Goal: Find contact information: Find contact information

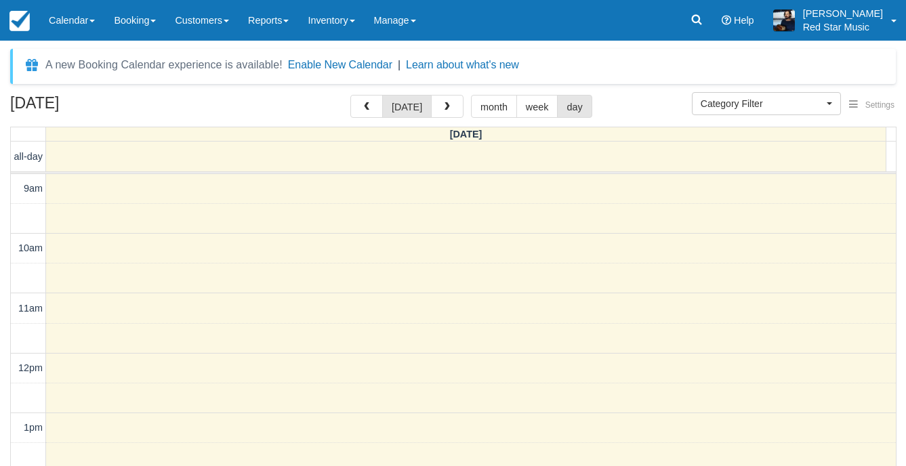
select select
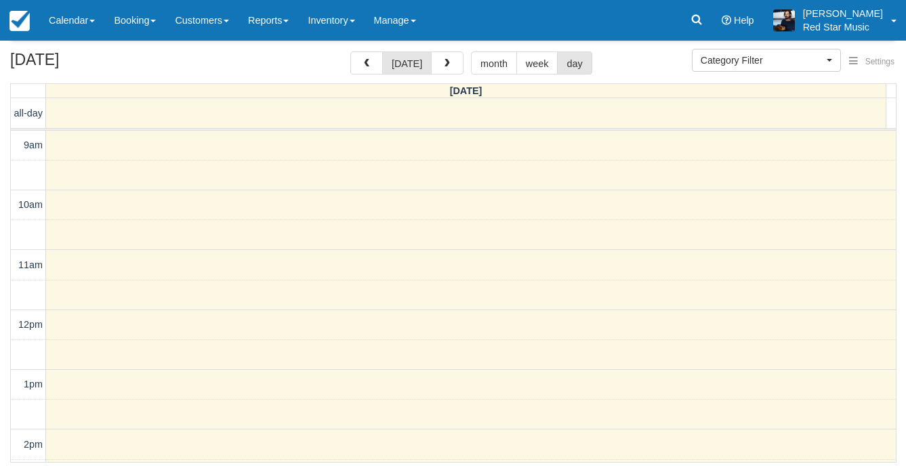
scroll to position [446, 0]
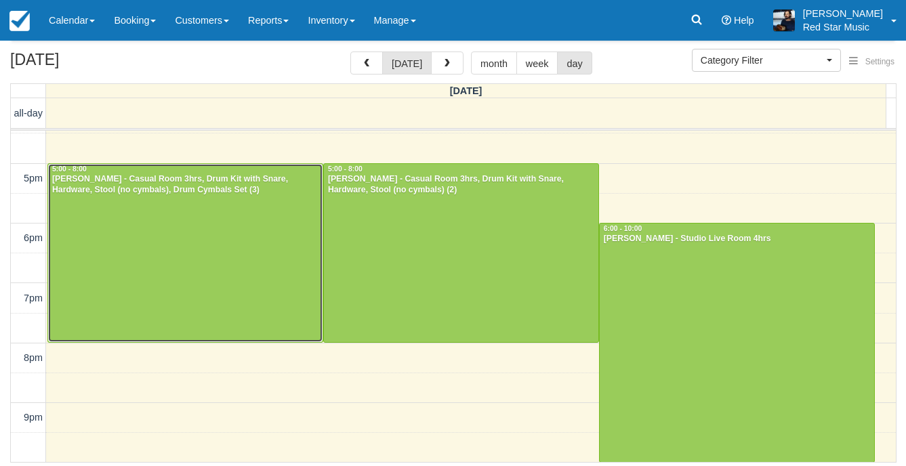
click at [216, 278] on div at bounding box center [185, 253] width 274 height 178
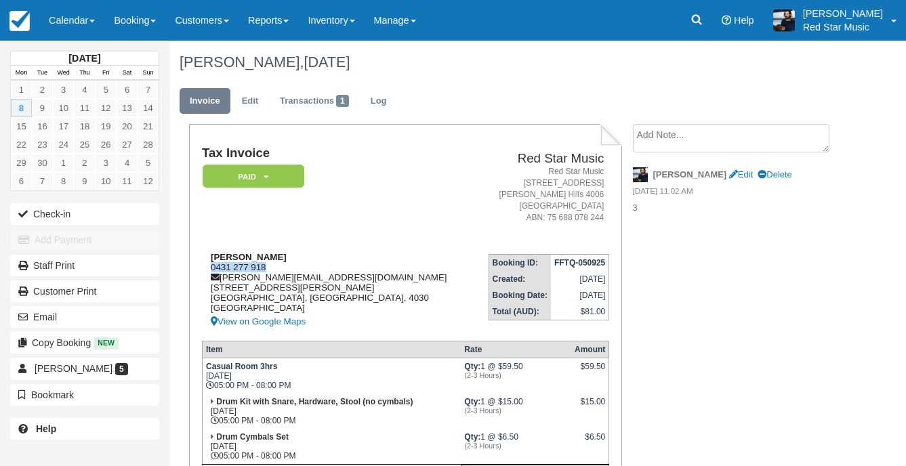
click at [203, 267] on div "David Baxter 0431 277 918 david.s.baxter001@gmail.com 39 Bowen St Windsor Brisb…" at bounding box center [338, 291] width 272 height 78
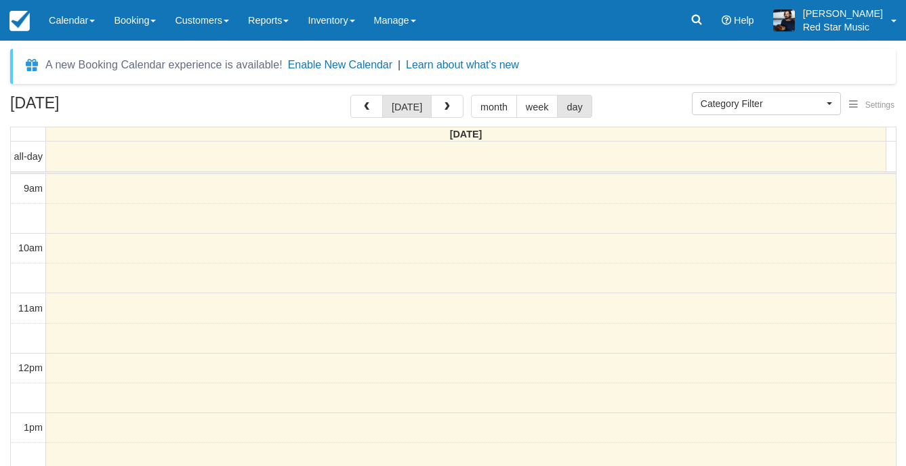
select select
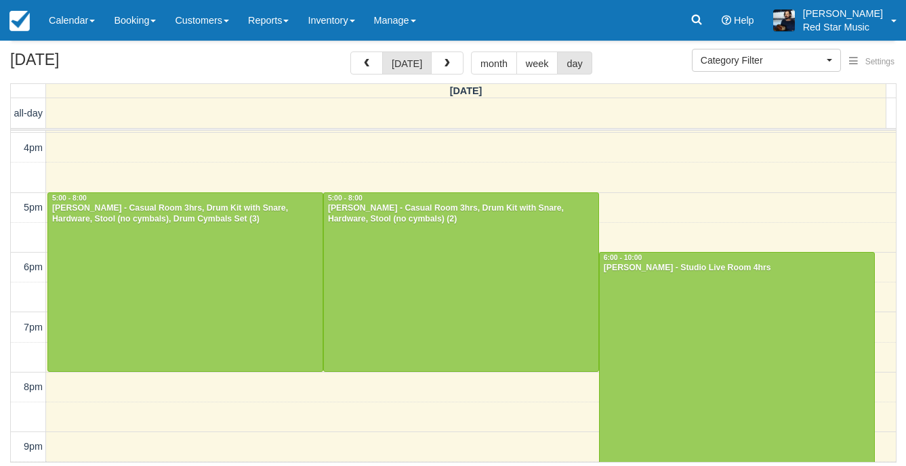
scroll to position [418, 0]
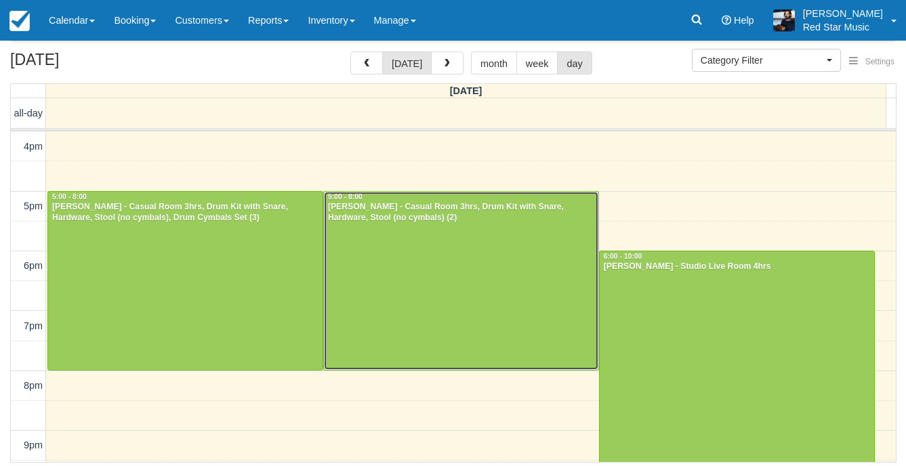
click at [445, 285] on div at bounding box center [461, 281] width 274 height 178
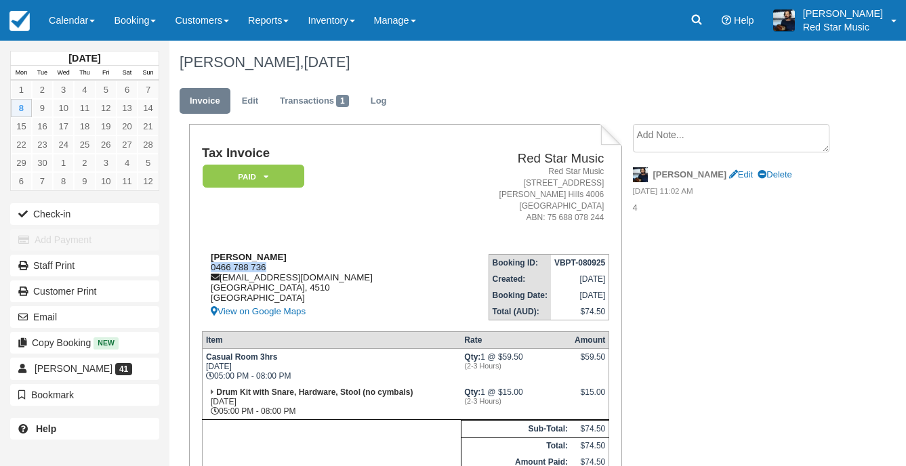
drag, startPoint x: 274, startPoint y: 266, endPoint x: 206, endPoint y: 267, distance: 68.5
click at [206, 267] on div "Tom Ewer 0466 788 736 thomasewer20@gmail.com Queensland, 4510 Australia View on…" at bounding box center [321, 286] width 239 height 68
copy div "0466 788 736"
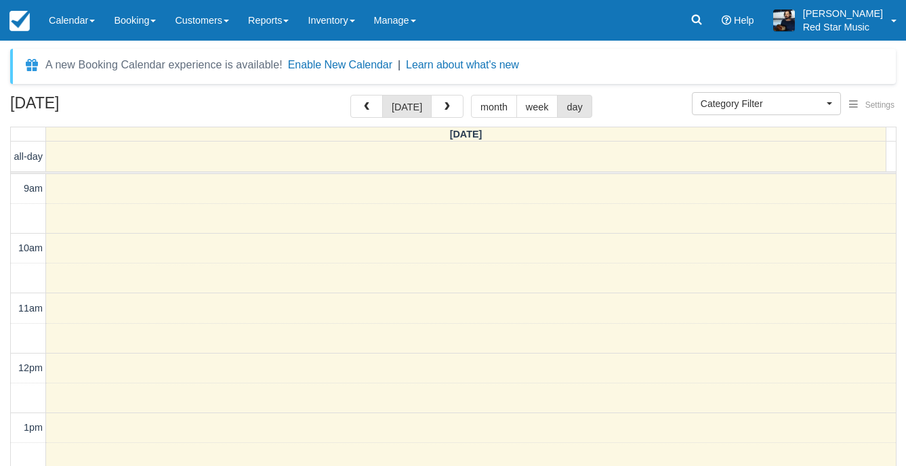
select select
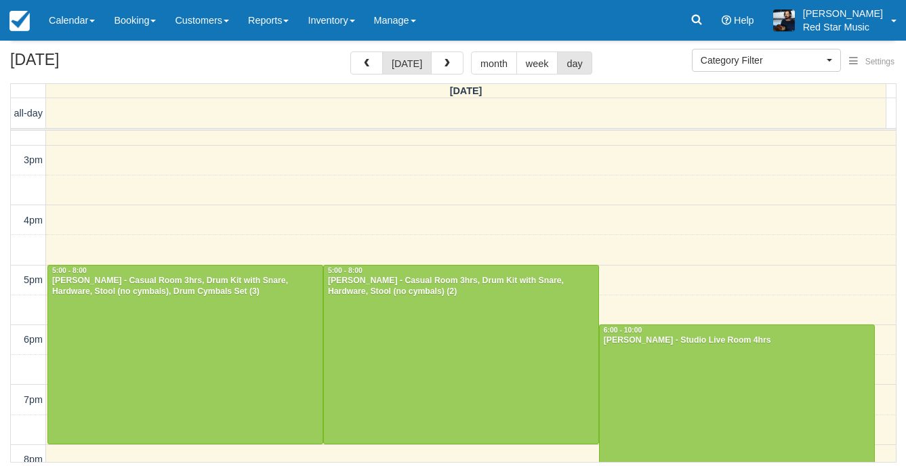
scroll to position [446, 0]
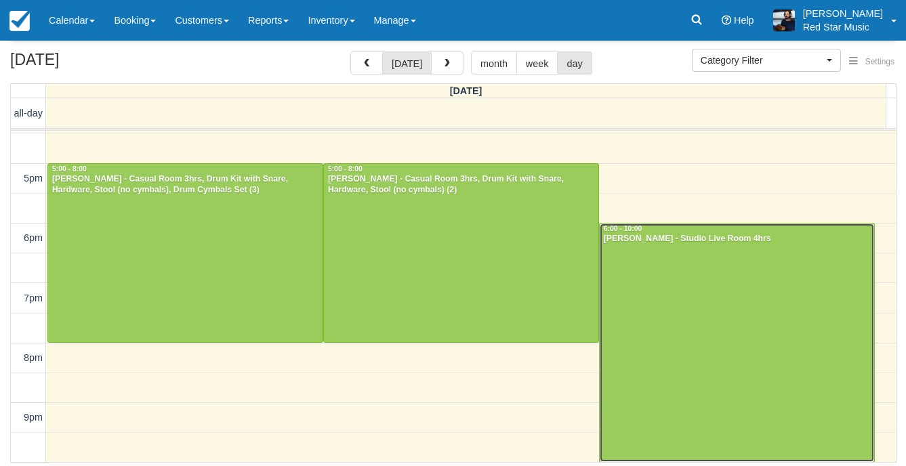
click at [797, 310] on div at bounding box center [737, 343] width 274 height 238
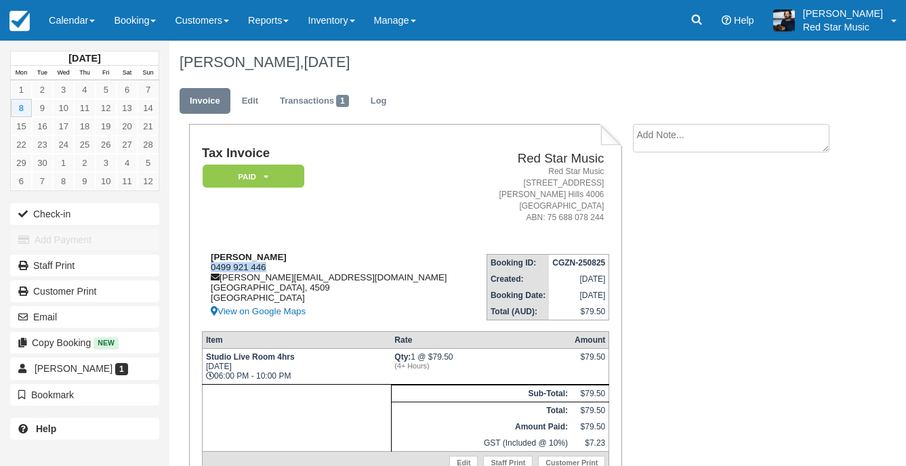
drag, startPoint x: 266, startPoint y: 268, endPoint x: 206, endPoint y: 266, distance: 59.7
click at [206, 266] on div "Jay Noble 0499 921 446 james@bigsoundpercussion.com Queensland, 4509 Australia …" at bounding box center [337, 286] width 271 height 68
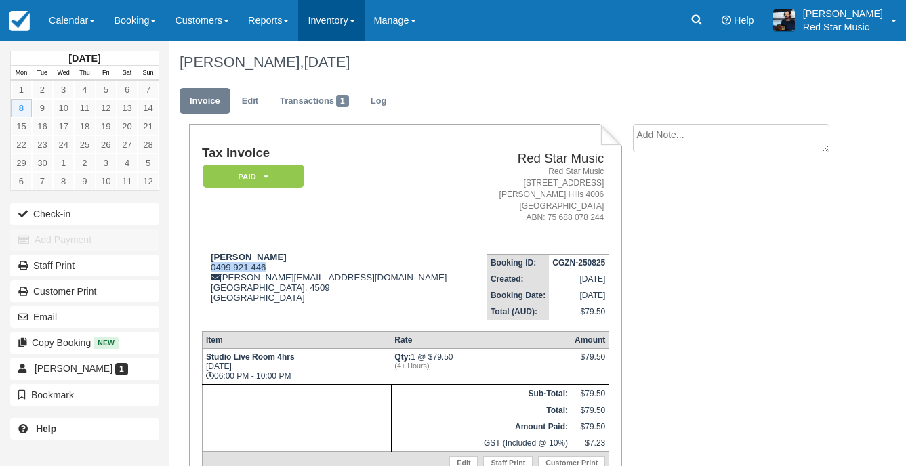
copy div "0499 921 446"
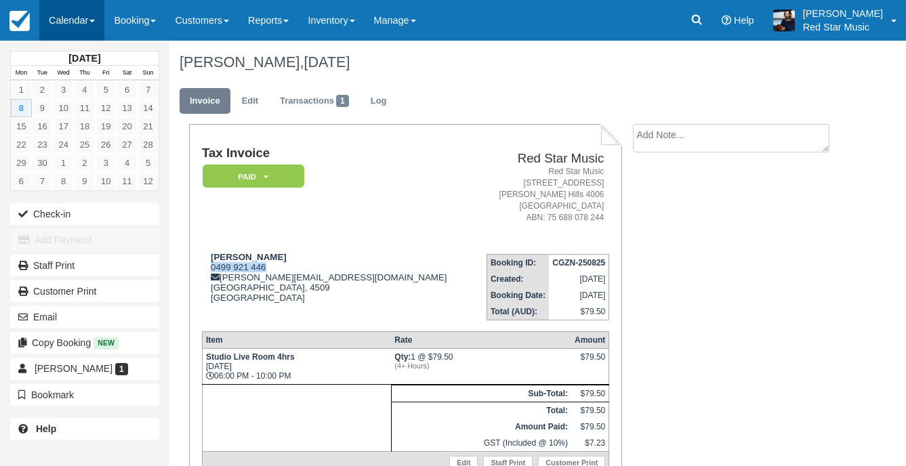
click at [48, 22] on link "Calendar" at bounding box center [71, 20] width 65 height 41
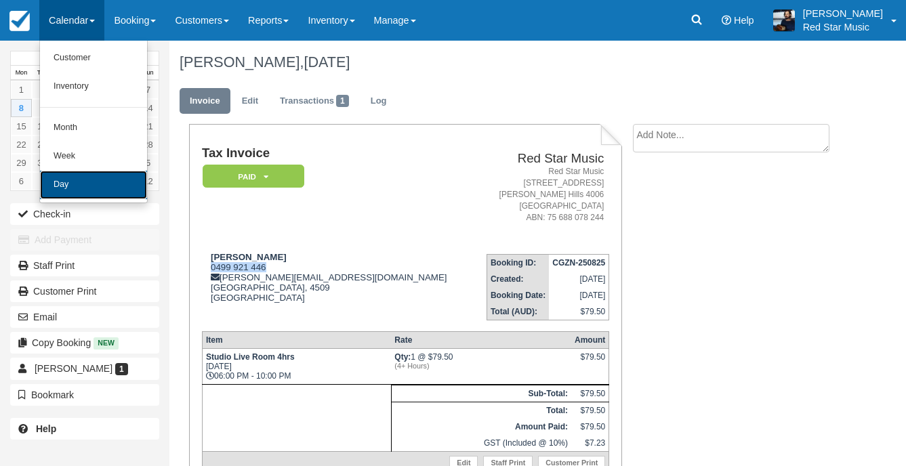
click at [66, 182] on link "Day" at bounding box center [93, 185] width 107 height 28
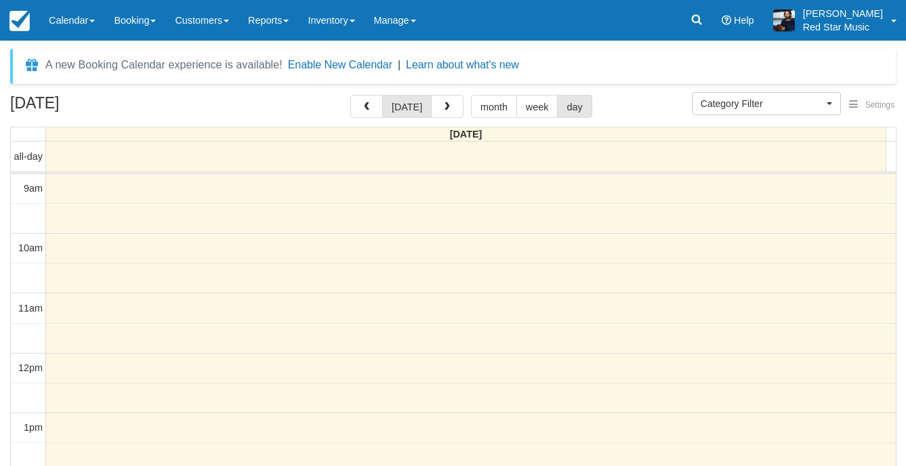
select select
